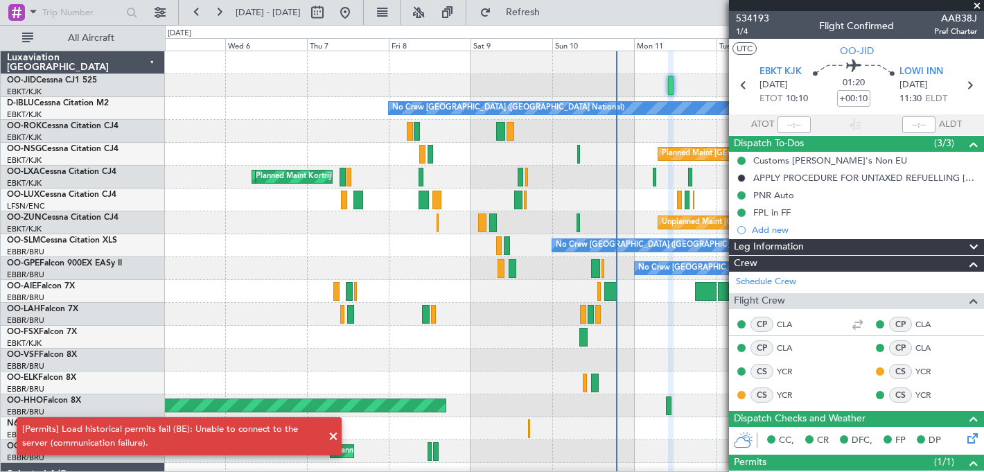
click at [973, 6] on span at bounding box center [977, 6] width 14 height 12
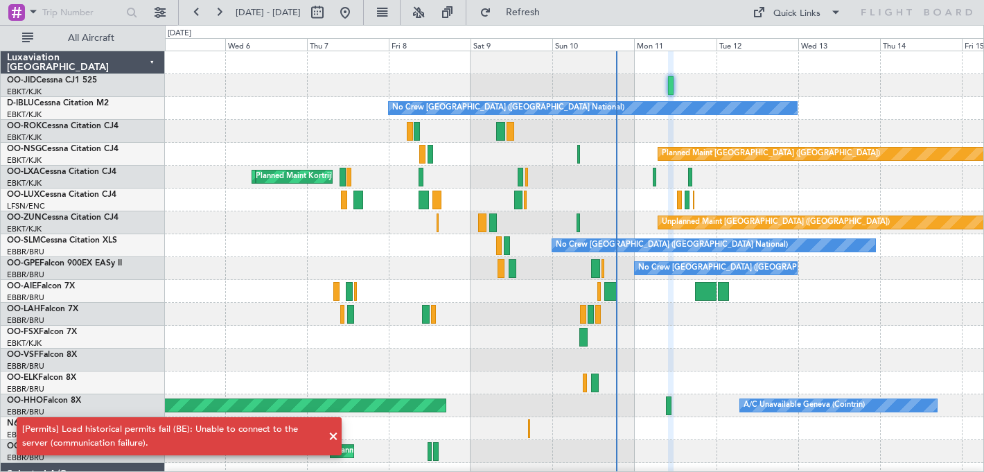
type input "0"
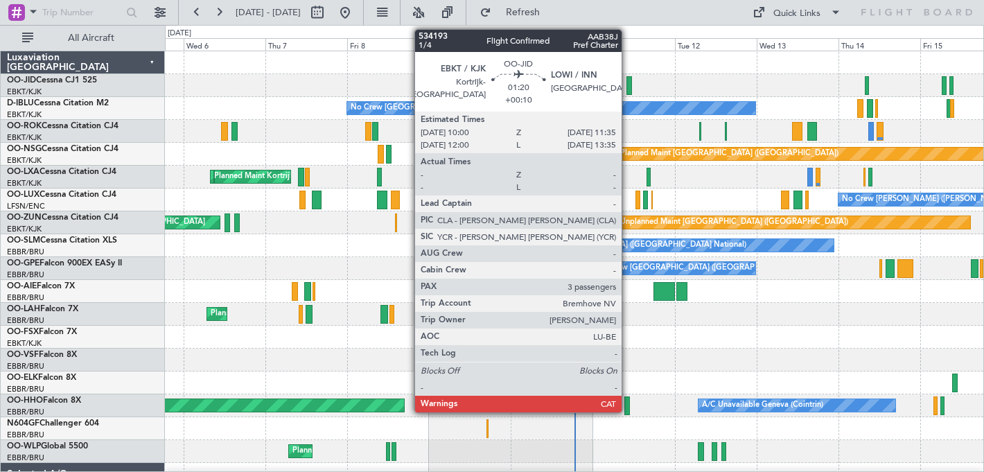
click at [628, 85] on div at bounding box center [629, 85] width 6 height 19
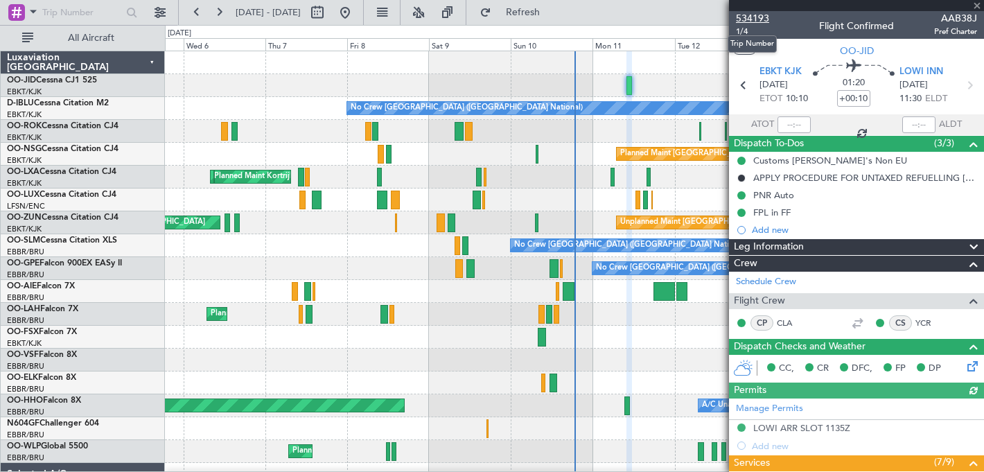
click at [760, 15] on span "534193" at bounding box center [752, 18] width 33 height 15
